Goal: Task Accomplishment & Management: Use online tool/utility

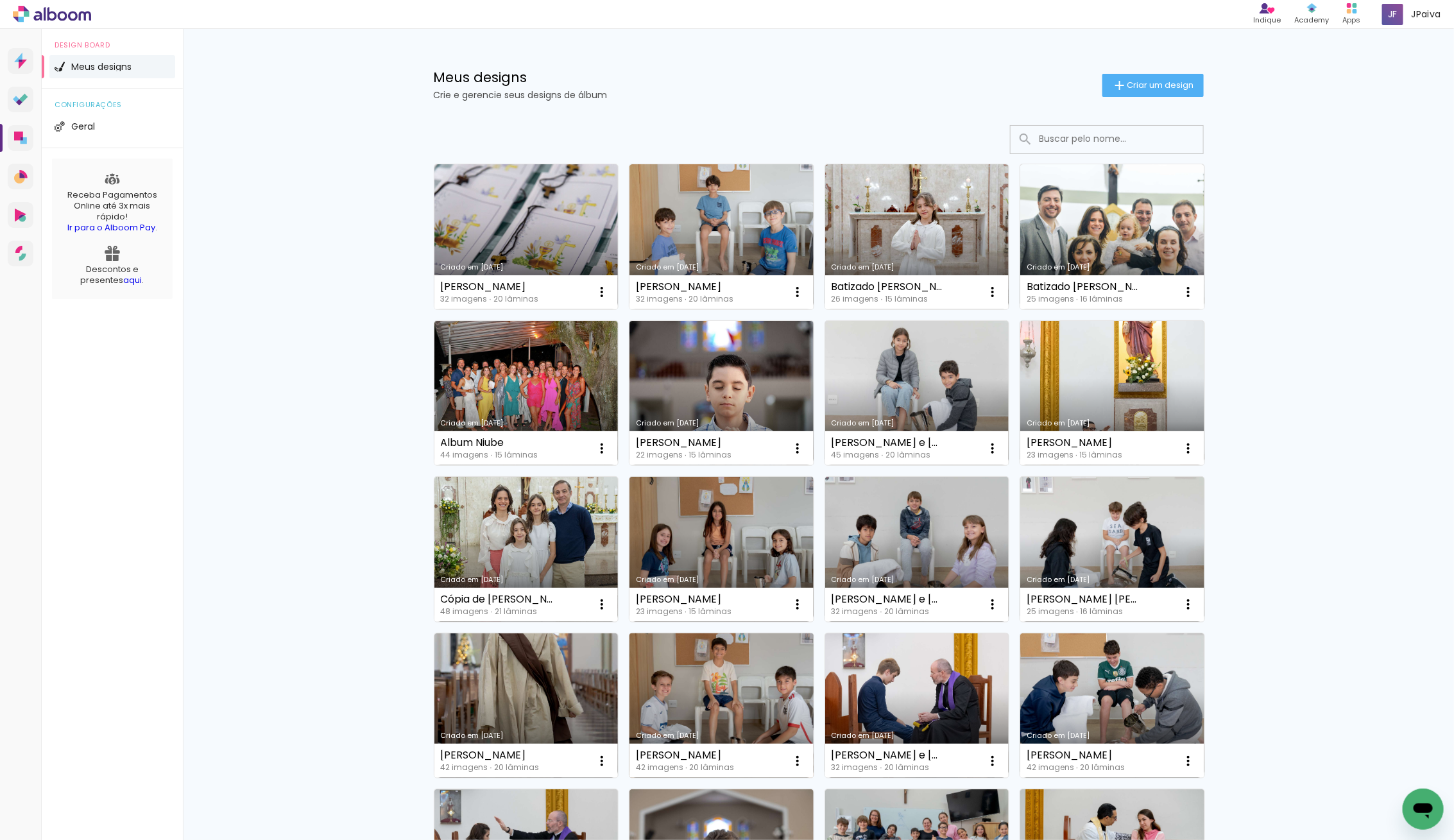
click at [700, 707] on link "Criado em [DATE]" at bounding box center [721, 706] width 184 height 145
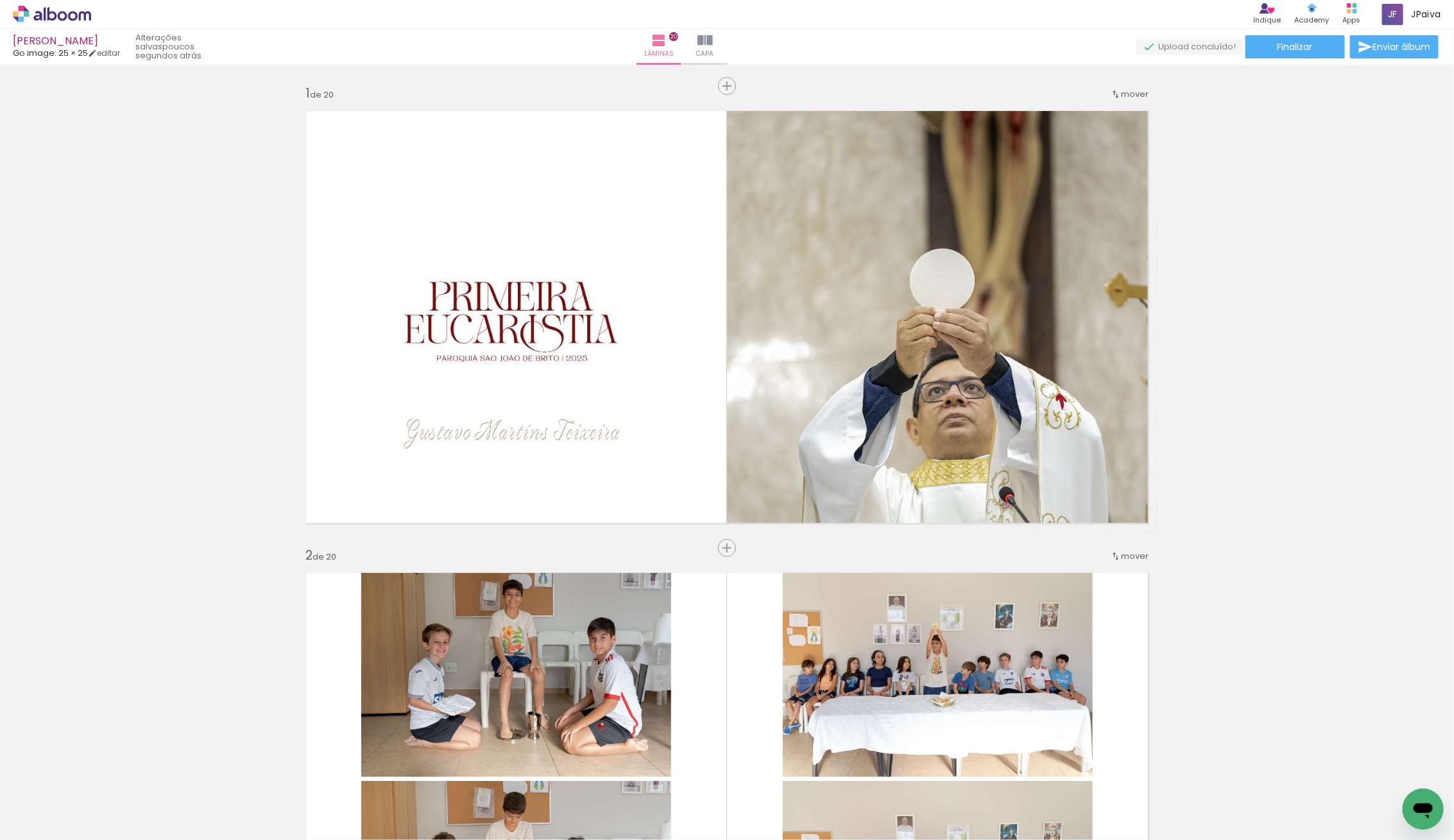
scroll to position [306, 0]
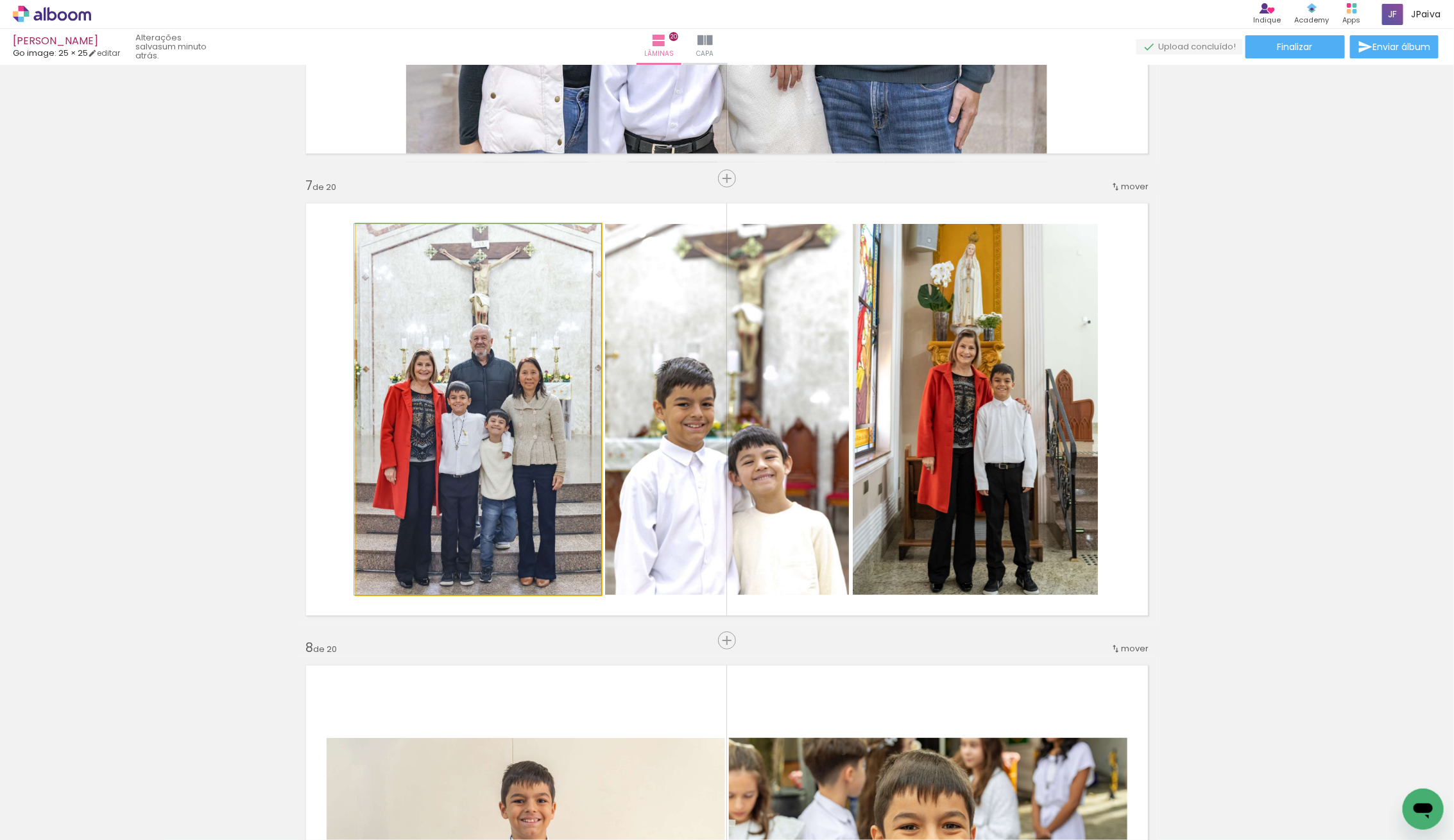
drag, startPoint x: 426, startPoint y: 403, endPoint x: 426, endPoint y: 412, distance: 9.0
click at [426, 412] on div at bounding box center [478, 409] width 247 height 371
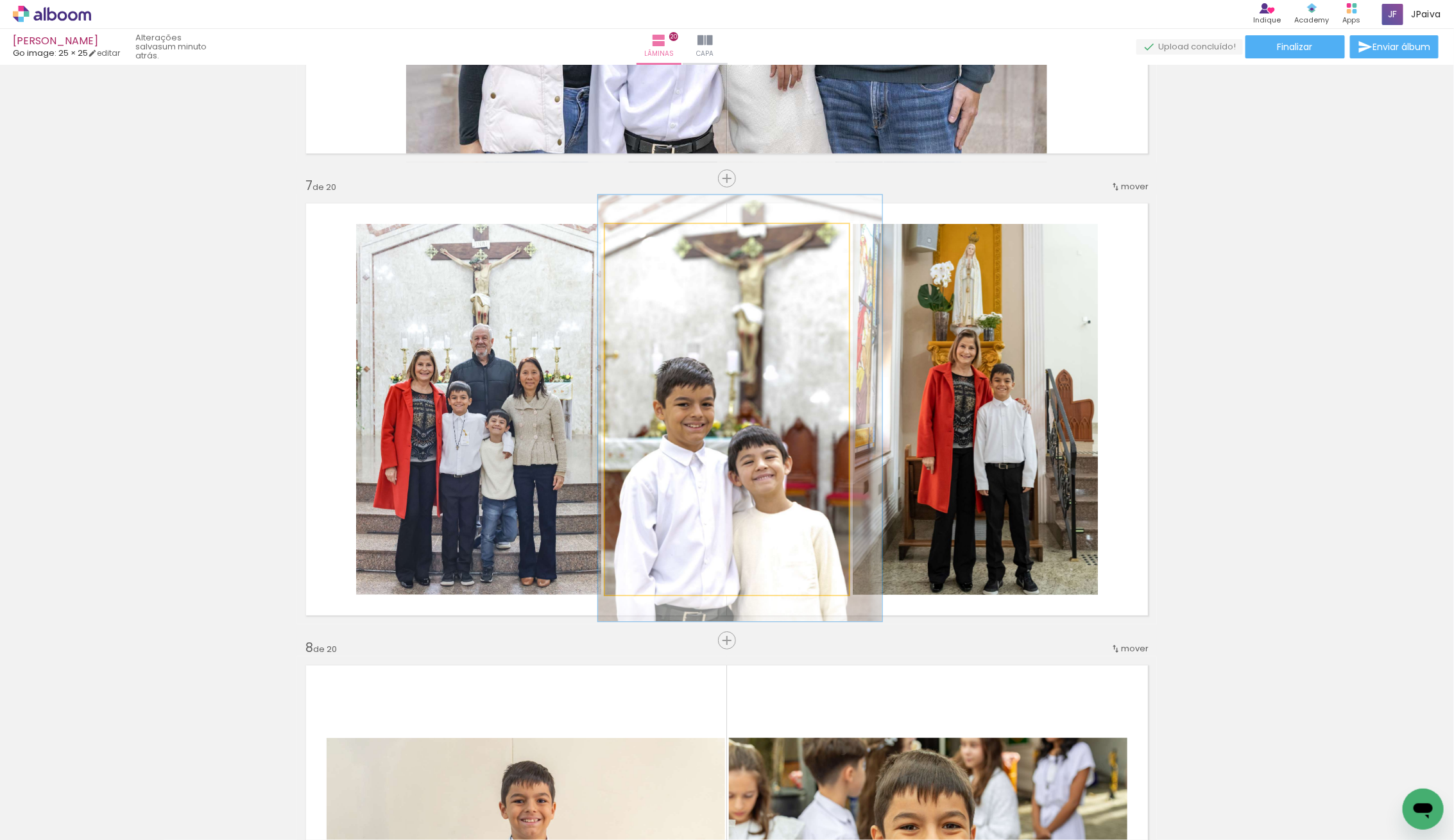
click at [753, 399] on quentale-photo at bounding box center [727, 409] width 244 height 371
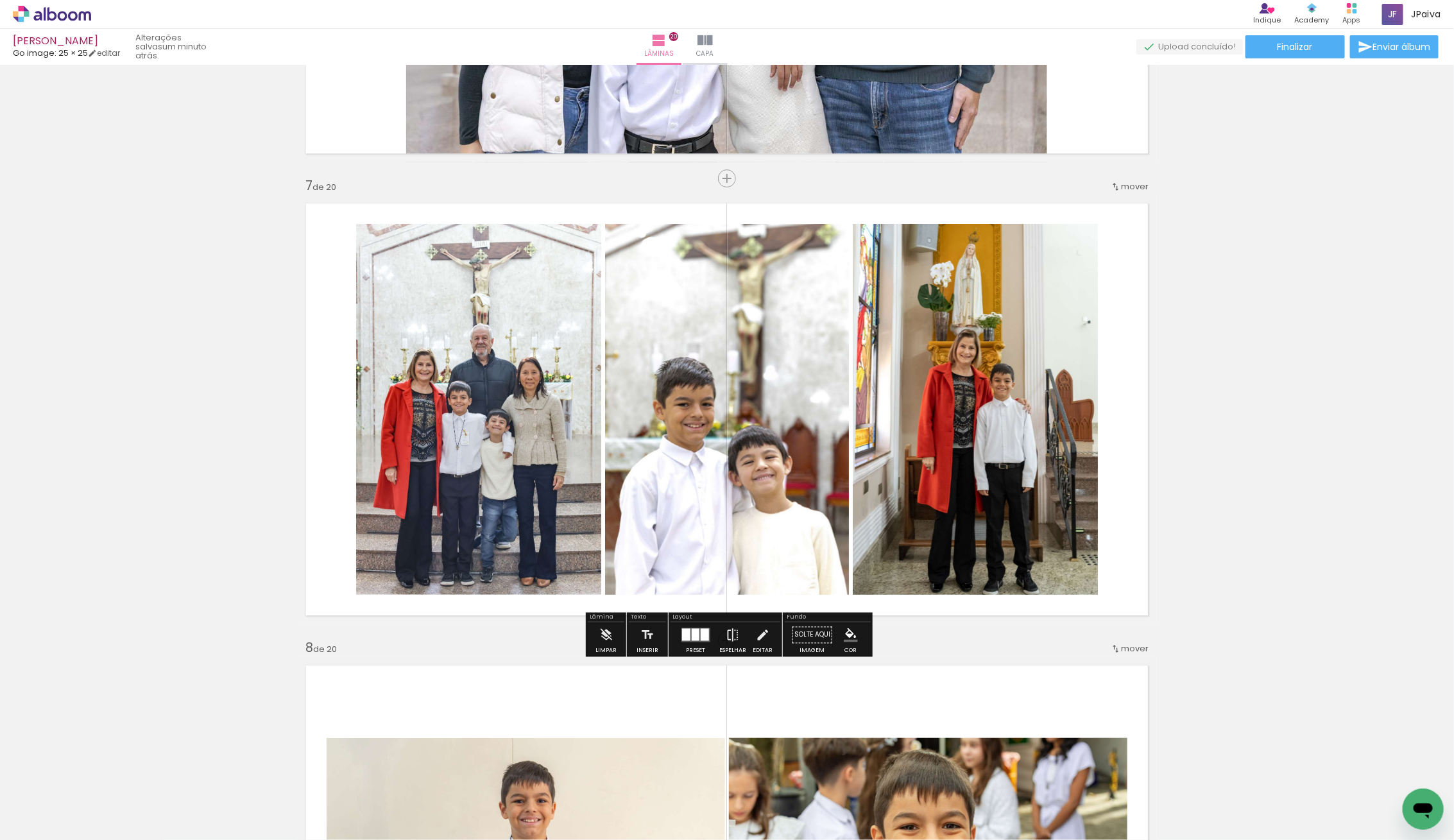
scroll to position [2680, 0]
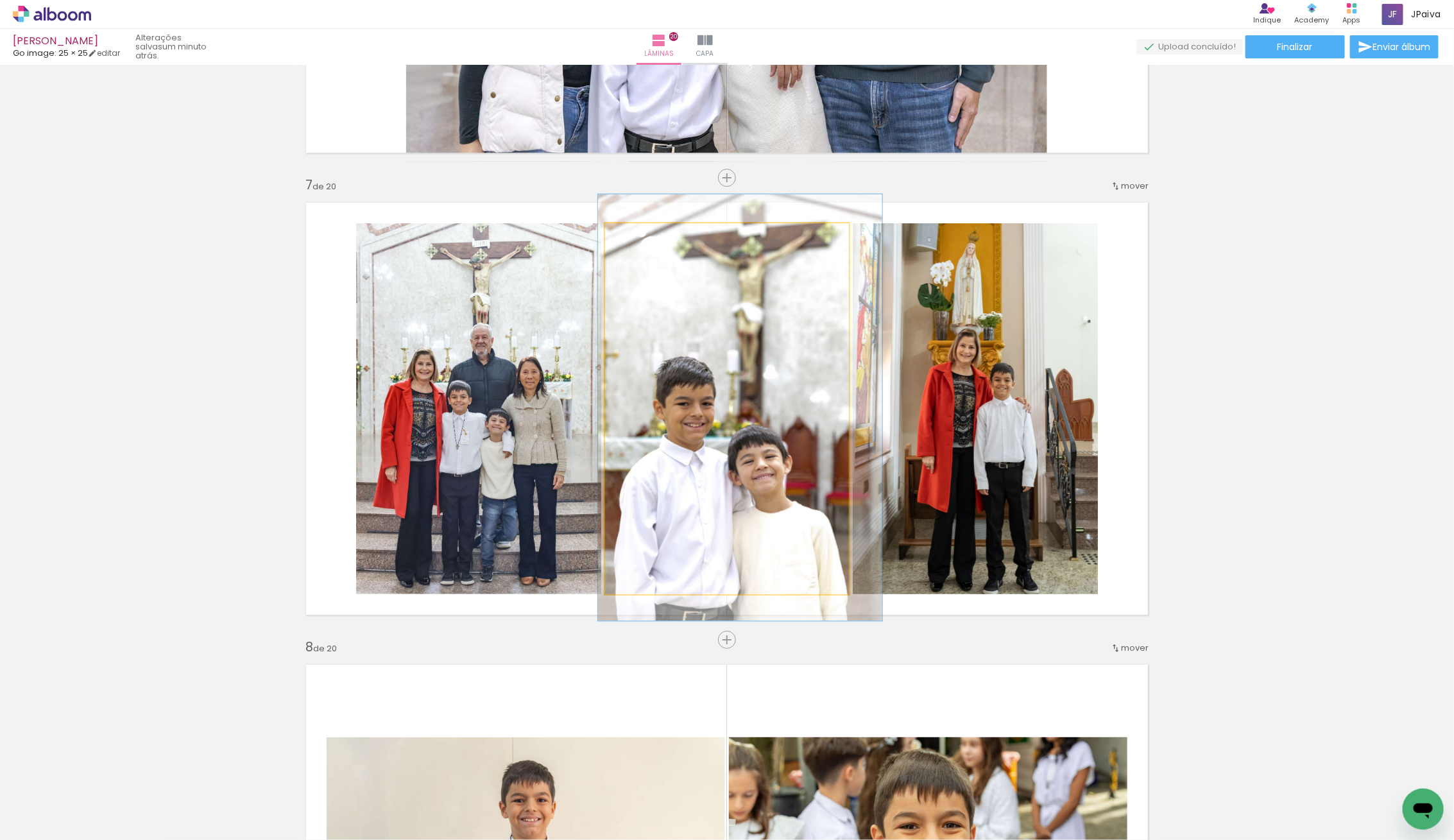
click at [753, 399] on quentale-photo at bounding box center [727, 408] width 244 height 371
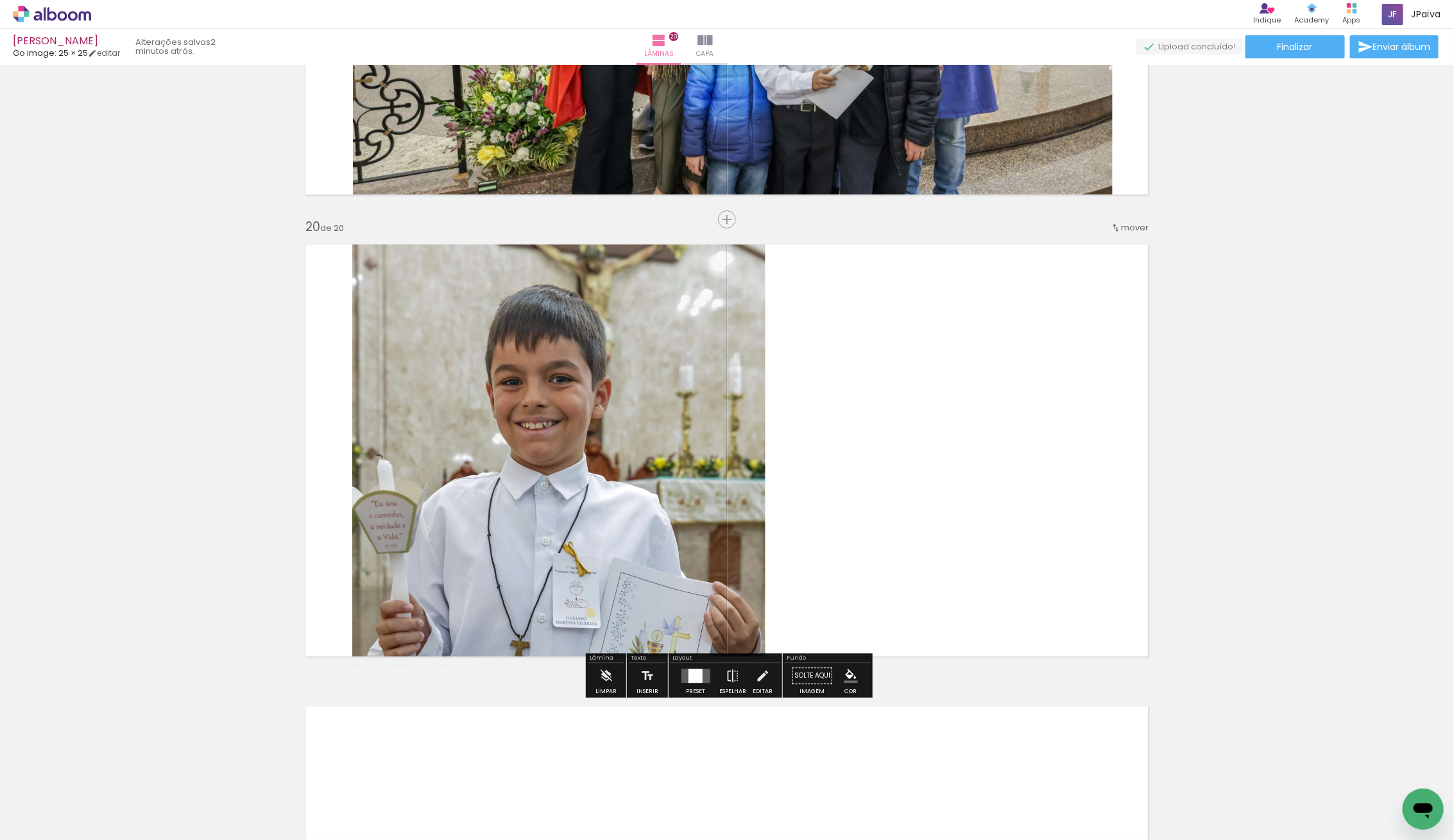
scroll to position [8628, 0]
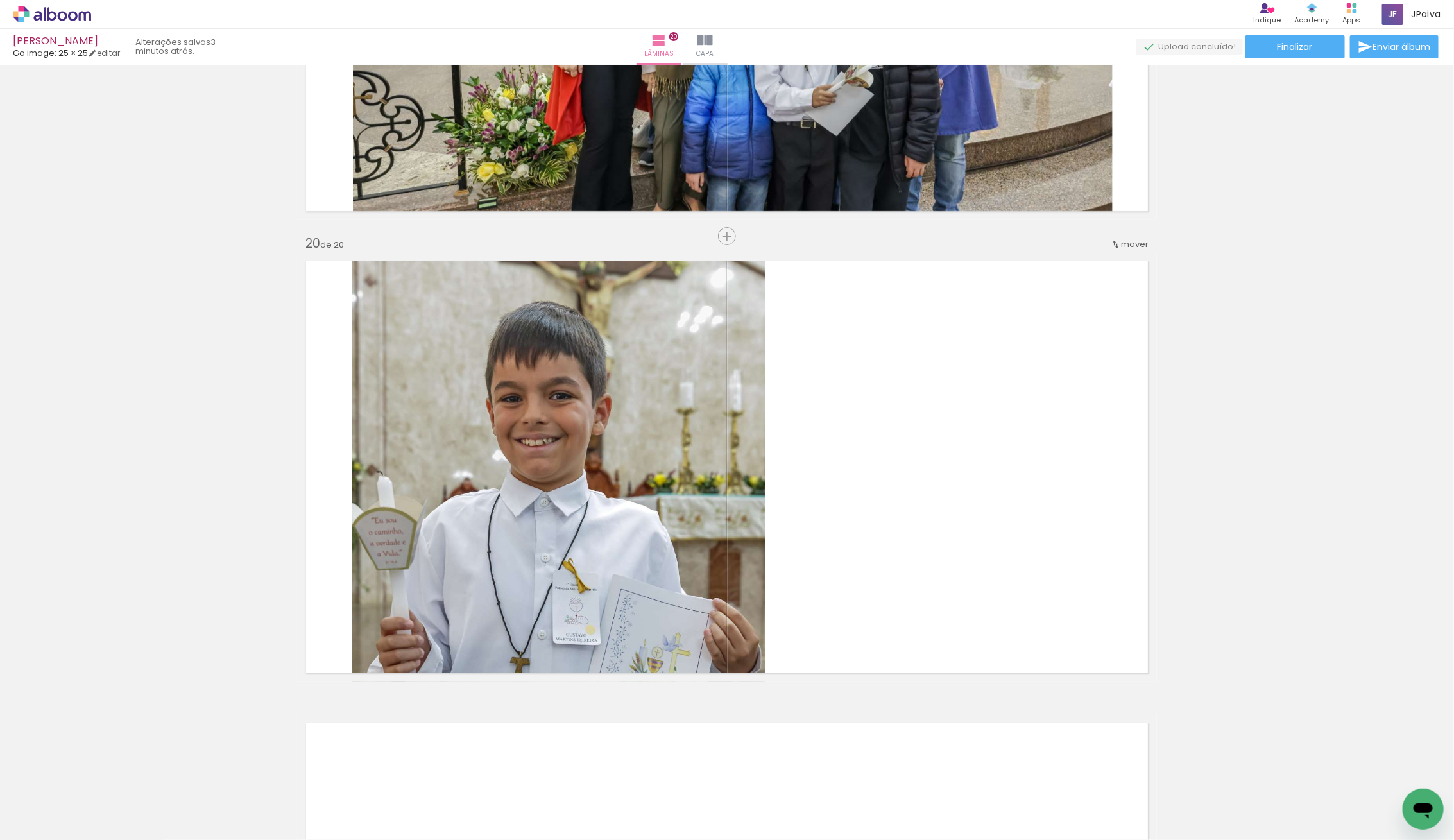
scroll to position [306, 0]
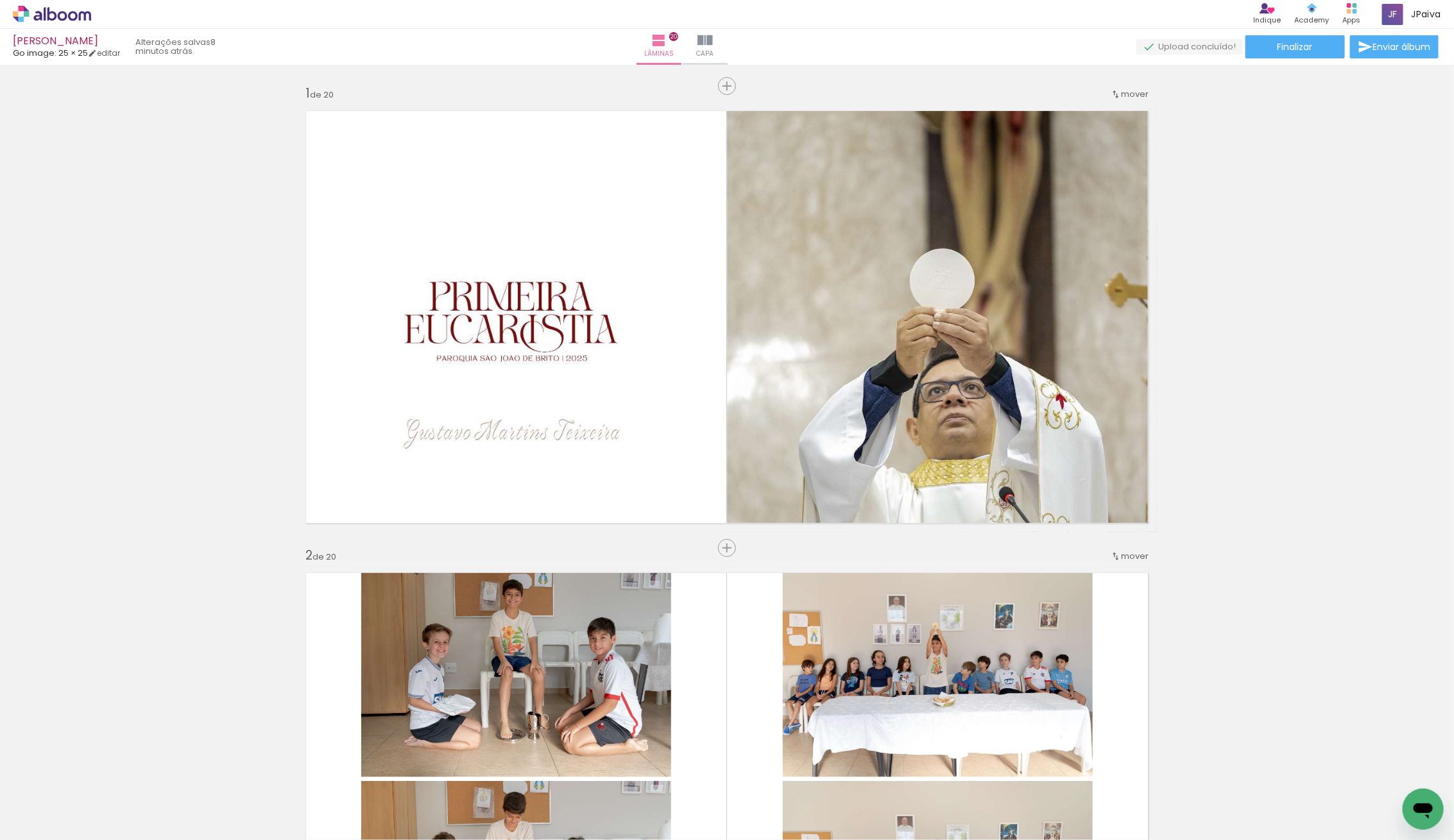
scroll to position [306, 0]
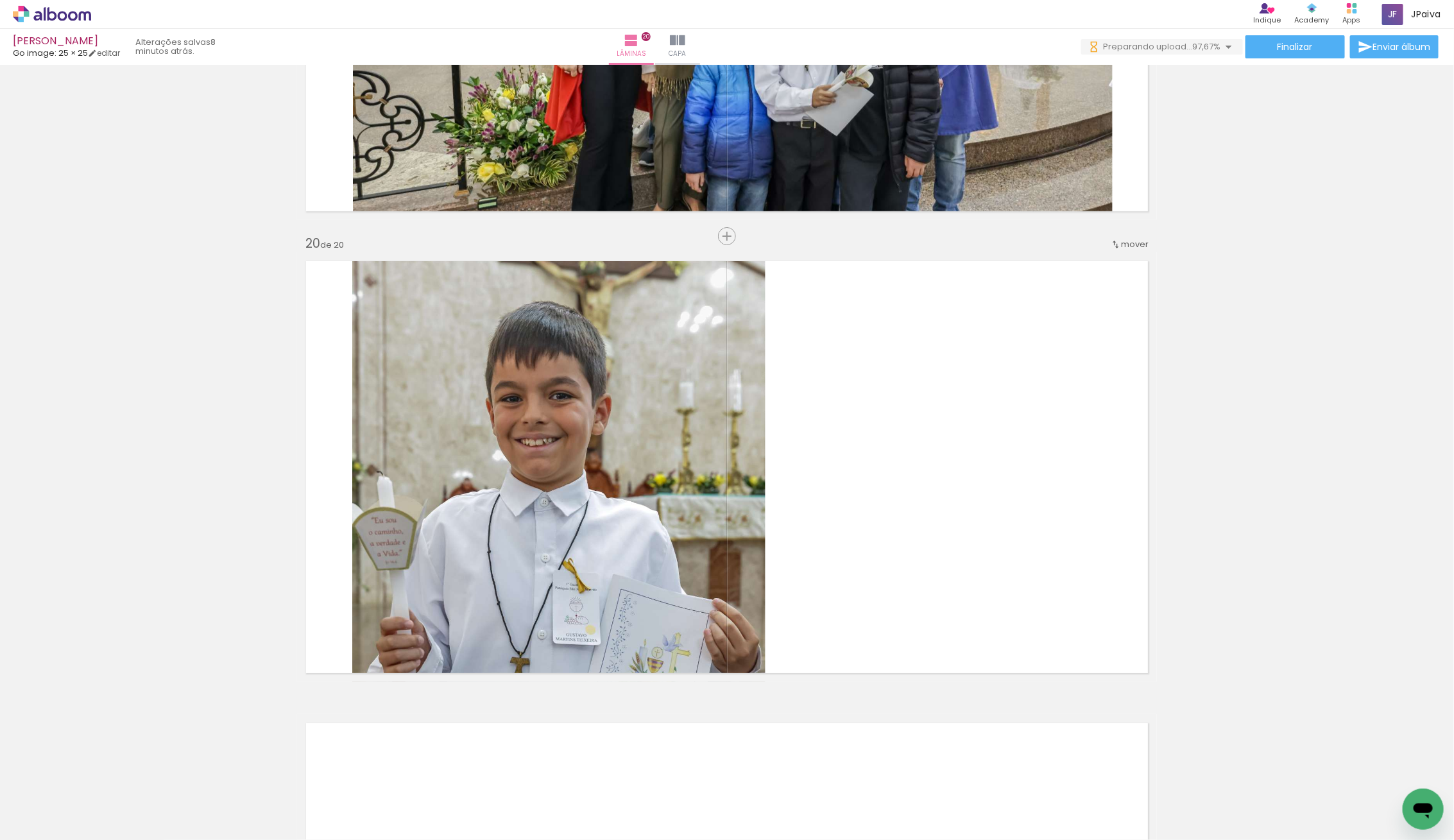
click at [66, 806] on div at bounding box center [41, 806] width 59 height 1
click at [51, 803] on div at bounding box center [42, 798] width 66 height 22
click at [0, 0] on slot "Não utilizadas" at bounding box center [0, 0] width 0 height 0
type input "Não utilizadas"
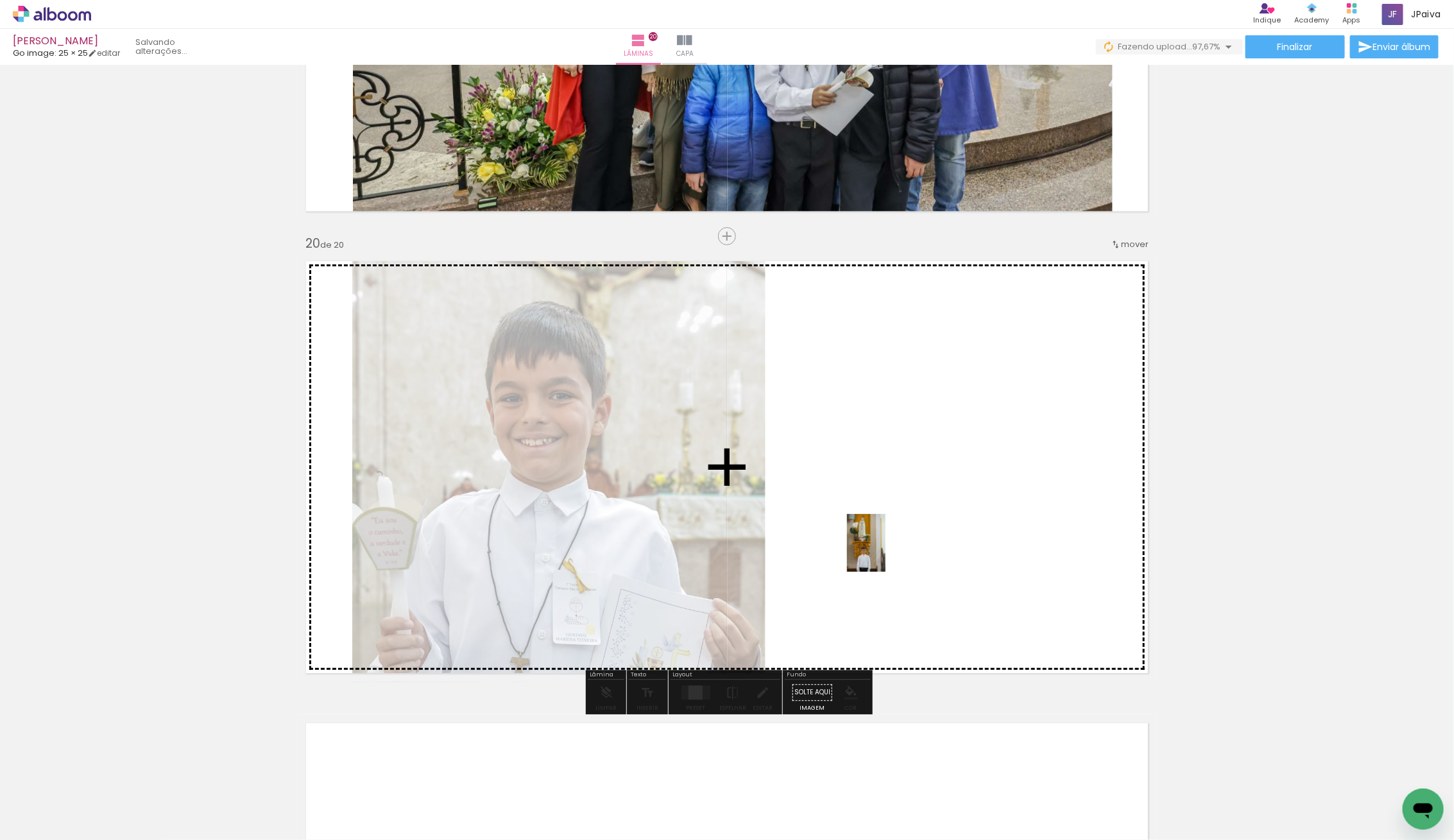
drag, startPoint x: 131, startPoint y: 821, endPoint x: 884, endPoint y: 548, distance: 801.0
click at [884, 548] on quentale-workspace at bounding box center [727, 420] width 1454 height 840
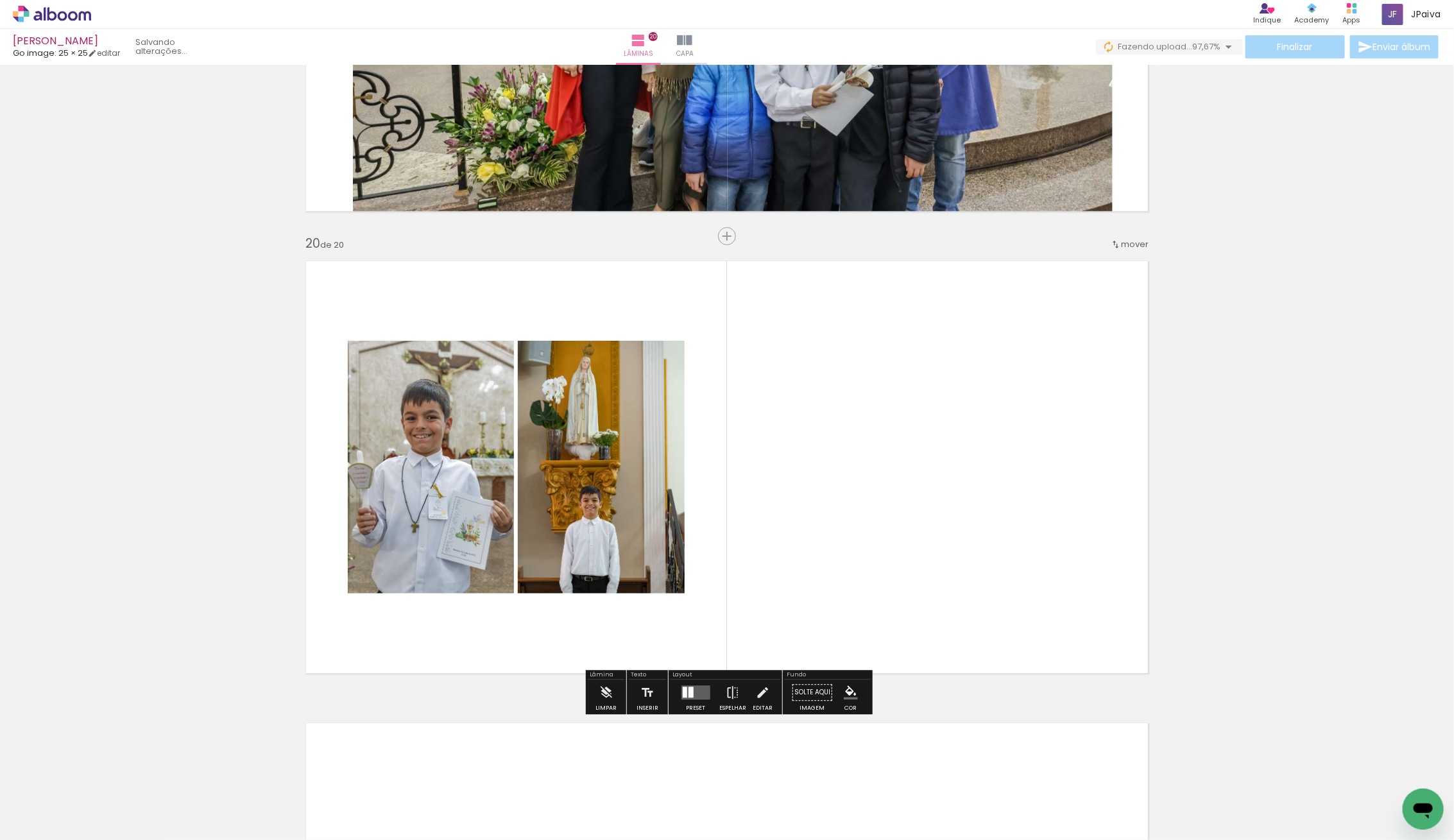
drag, startPoint x: 691, startPoint y: 697, endPoint x: 714, endPoint y: 681, distance: 28.0
click at [691, 697] on quentale-layouter at bounding box center [695, 692] width 29 height 14
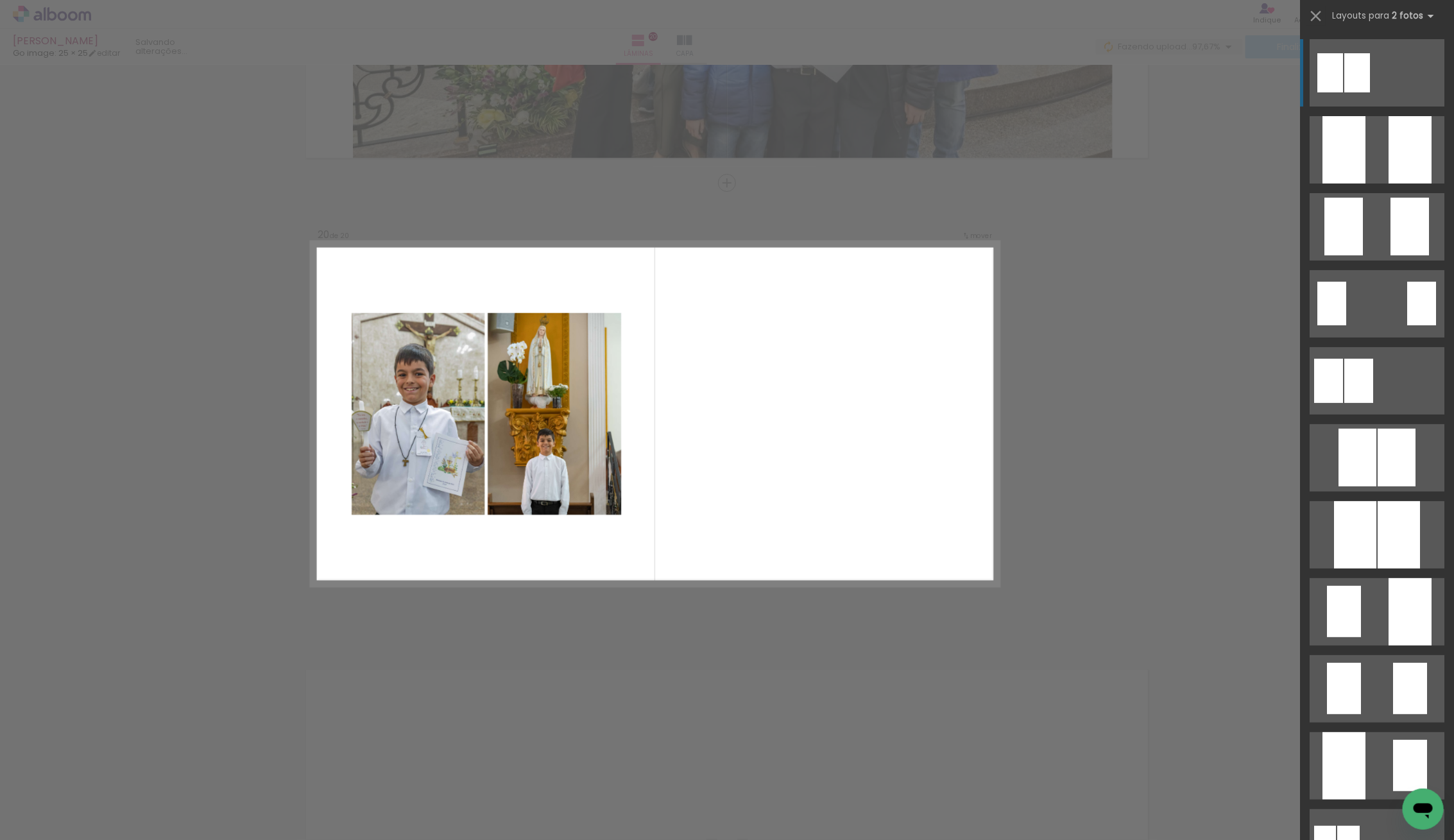
scroll to position [8682, 0]
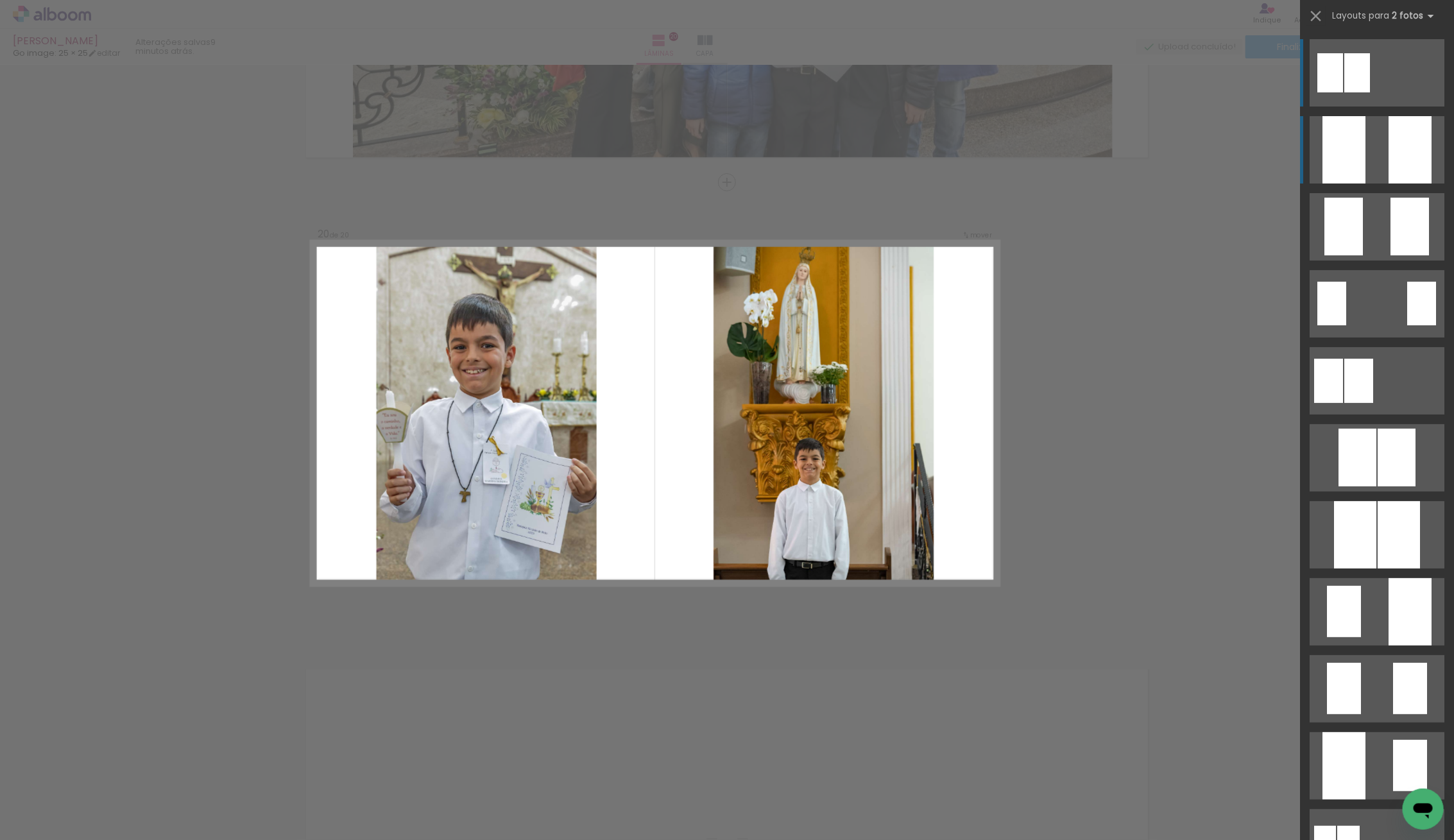
click at [1402, 153] on div at bounding box center [1410, 150] width 43 height 68
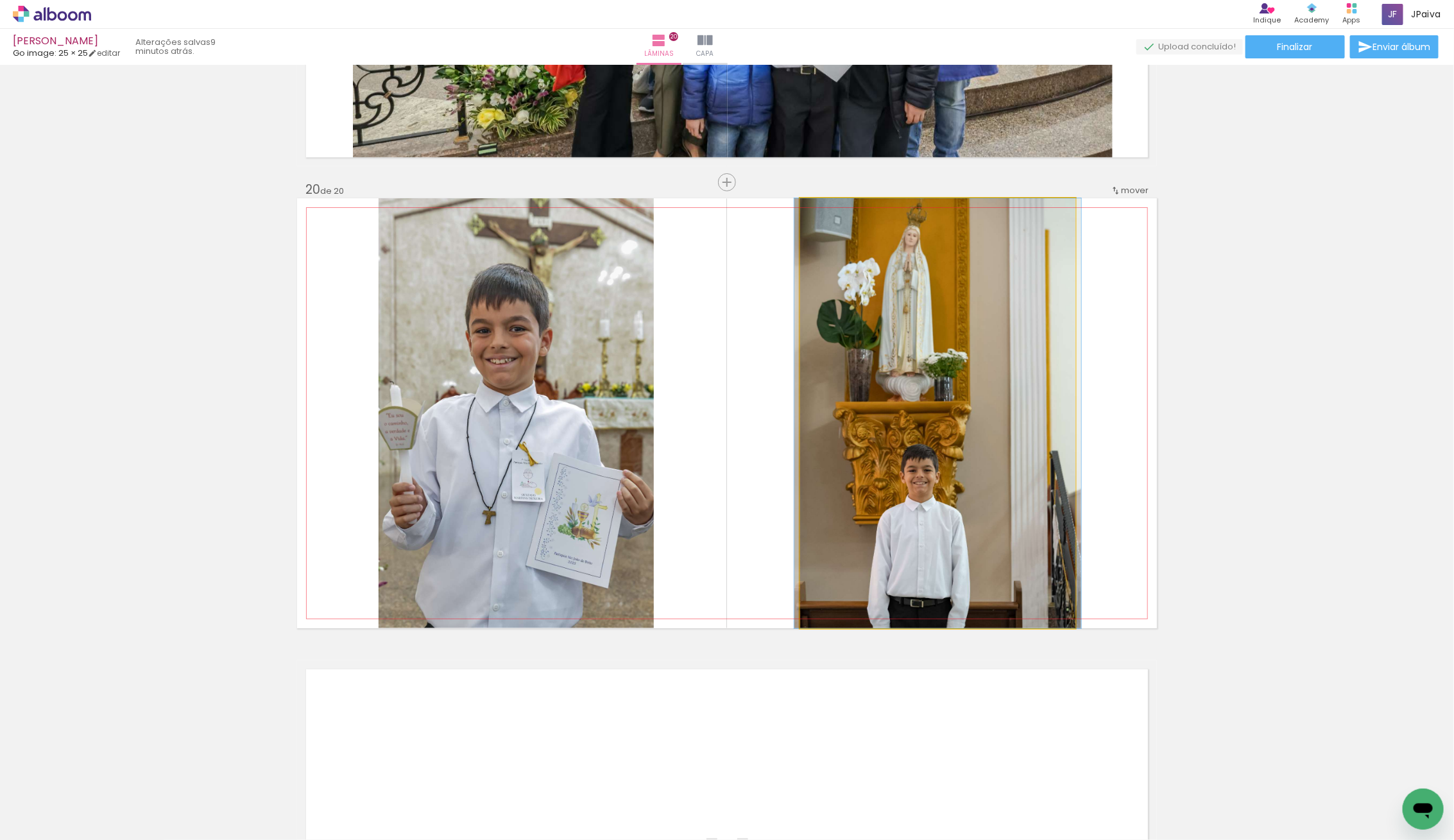
click at [960, 379] on quentale-photo at bounding box center [937, 412] width 275 height 430
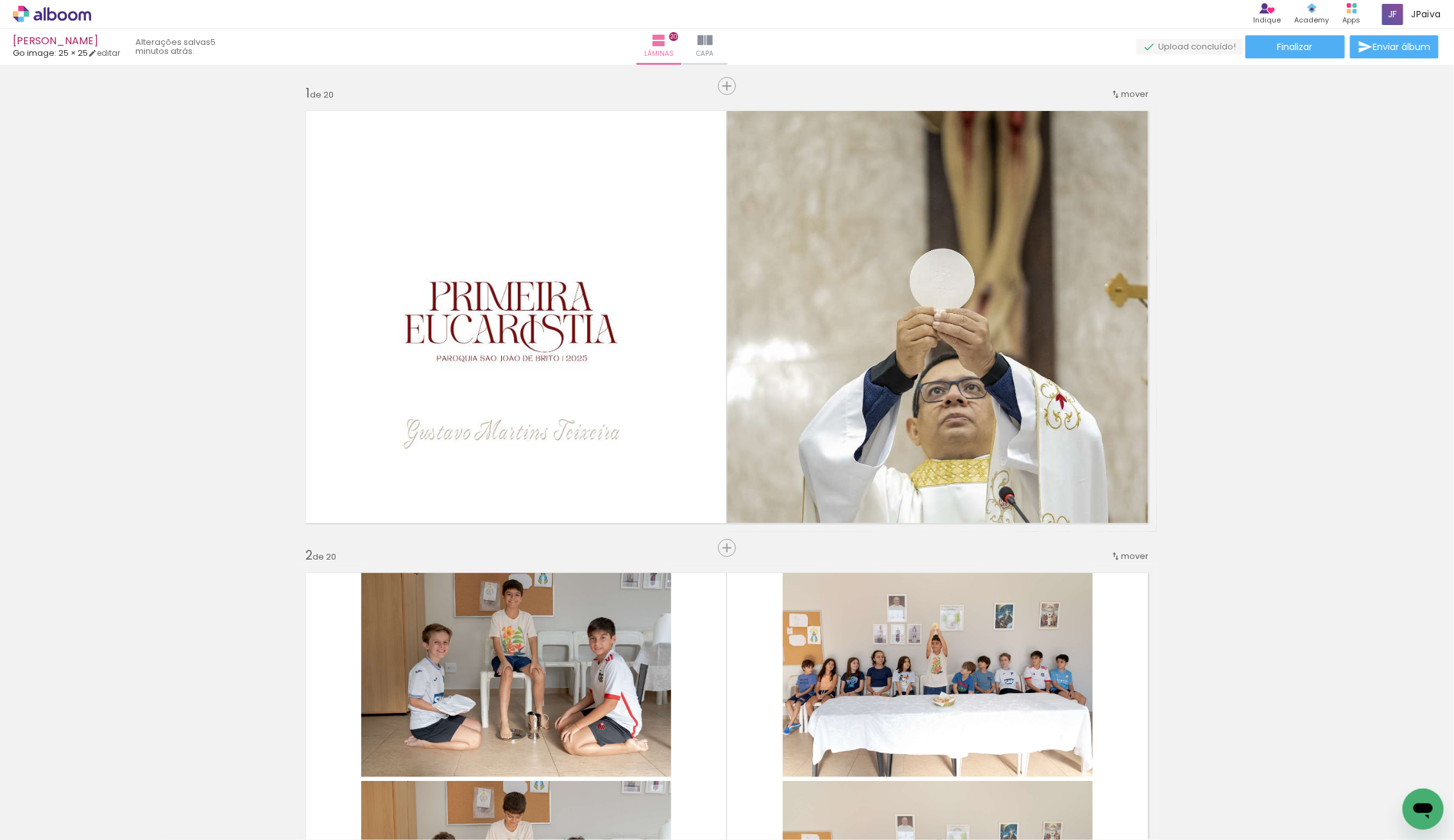
scroll to position [8682, 0]
